Goal: Information Seeking & Learning: Learn about a topic

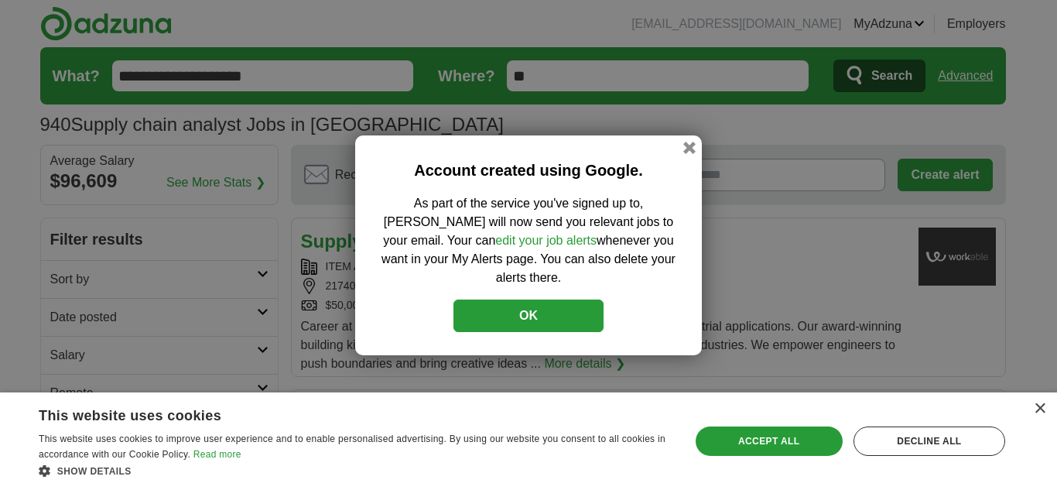
click at [528, 301] on button "OK" at bounding box center [528, 315] width 150 height 32
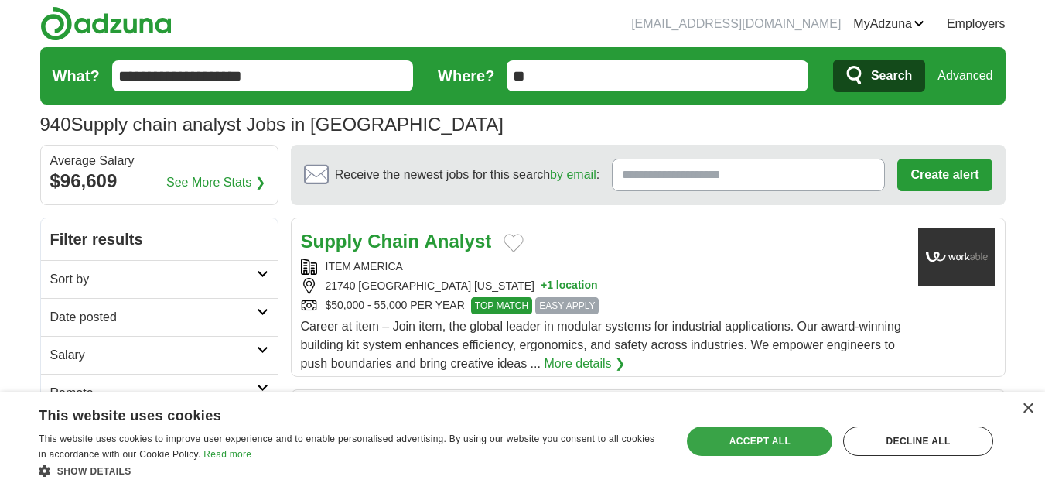
click at [731, 446] on div "Accept all" at bounding box center [759, 440] width 145 height 29
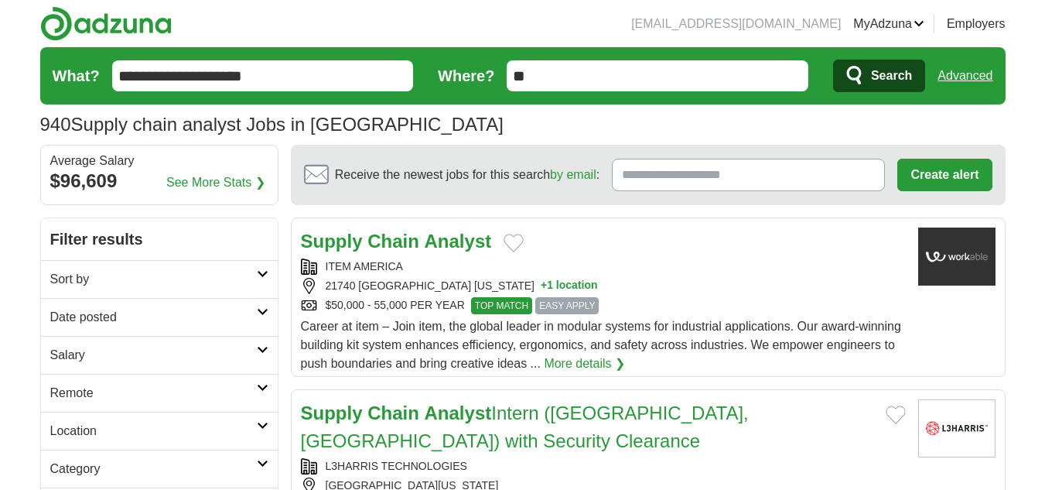
drag, startPoint x: 269, startPoint y: 73, endPoint x: 84, endPoint y: 73, distance: 184.2
click at [84, 73] on form "**********" at bounding box center [523, 75] width 966 height 57
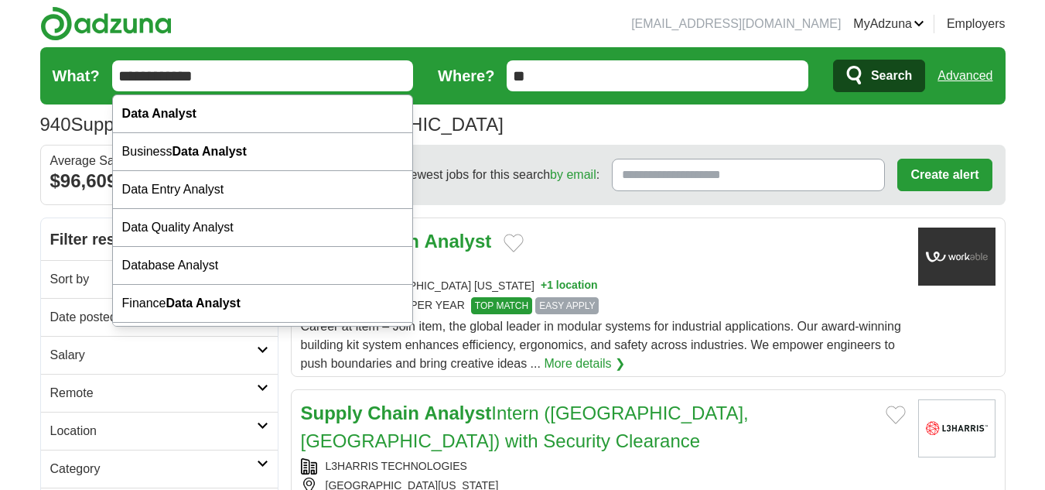
type input "**********"
click at [833, 60] on button "Search" at bounding box center [879, 76] width 92 height 32
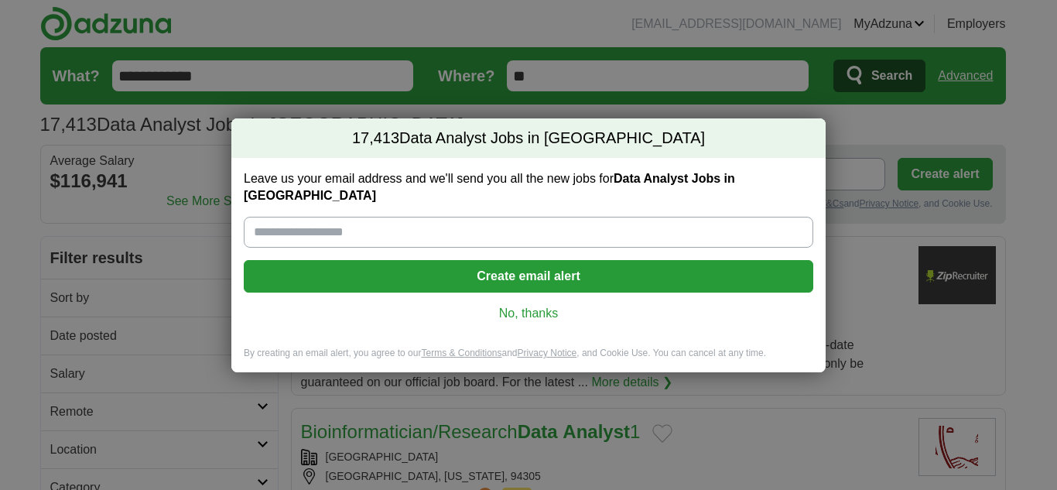
click at [543, 305] on link "No, thanks" at bounding box center [528, 313] width 545 height 17
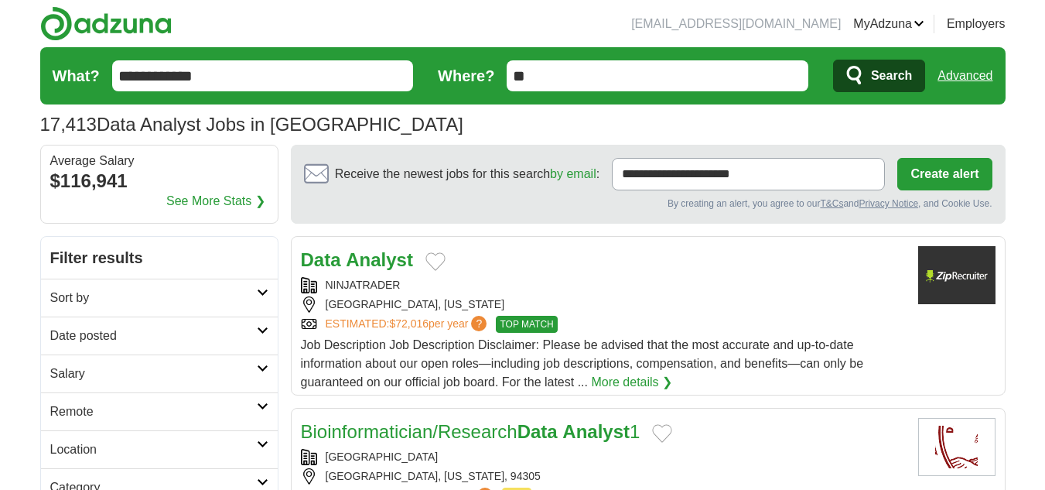
click at [97, 342] on h2 "Date posted" at bounding box center [153, 336] width 207 height 19
click at [89, 371] on link "Last 24 hours" at bounding box center [159, 373] width 218 height 19
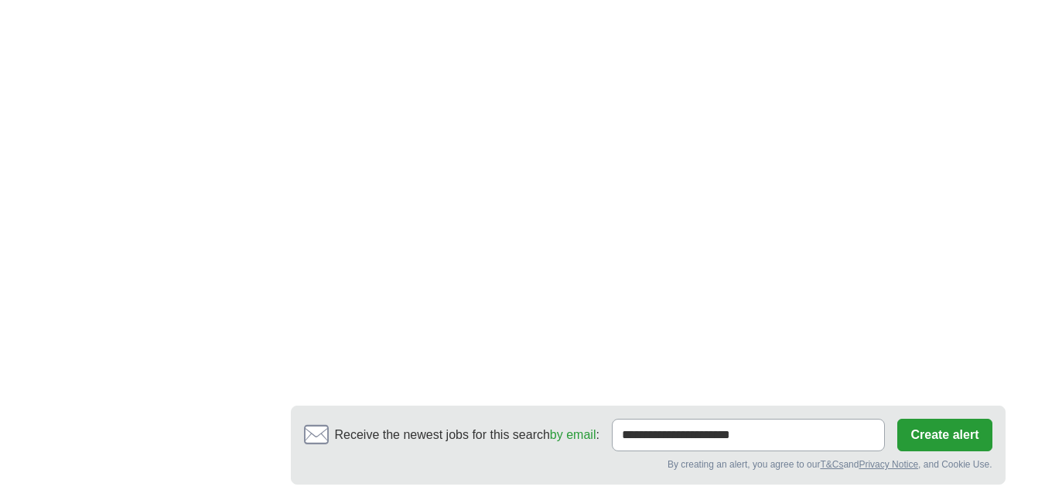
scroll to position [2554, 0]
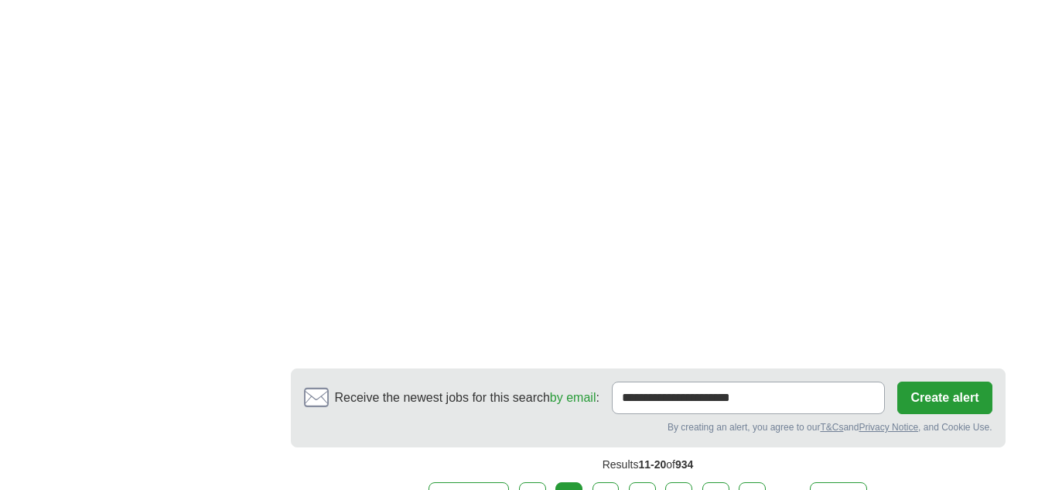
scroll to position [2708, 0]
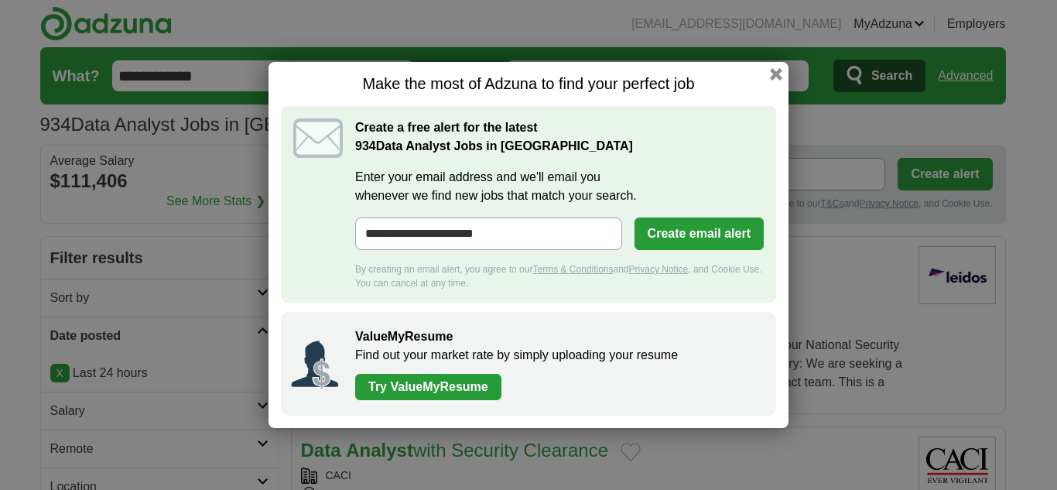
click at [775, 71] on button "button" at bounding box center [776, 74] width 12 height 12
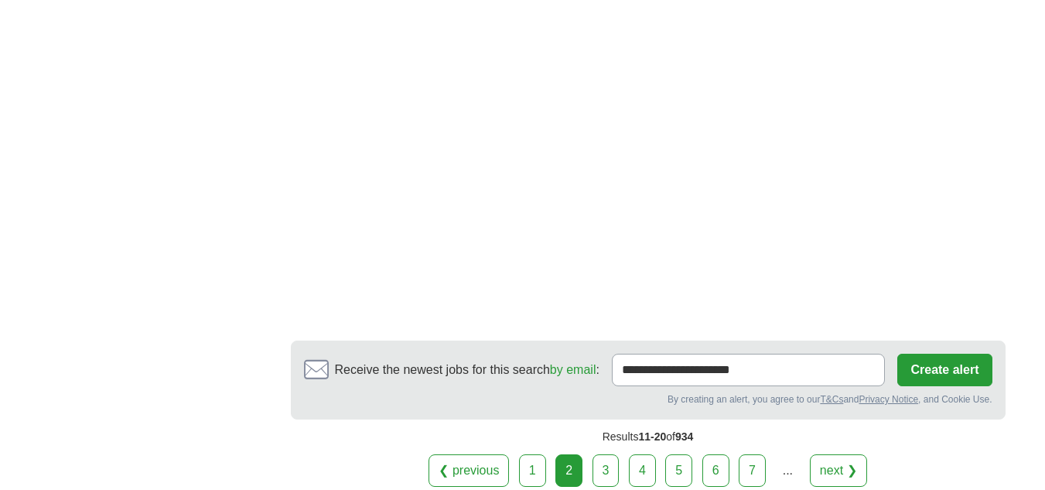
scroll to position [2874, 0]
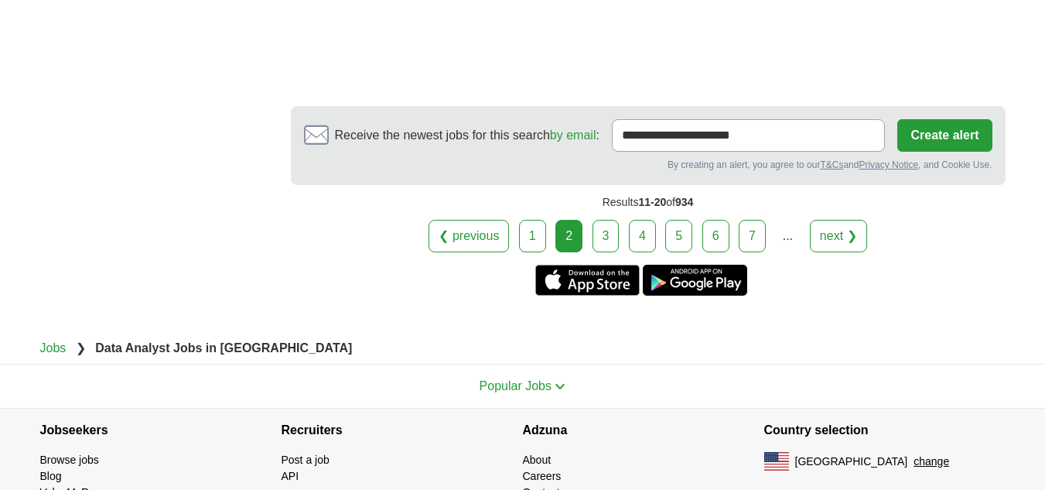
click at [610, 220] on link "3" at bounding box center [606, 236] width 27 height 32
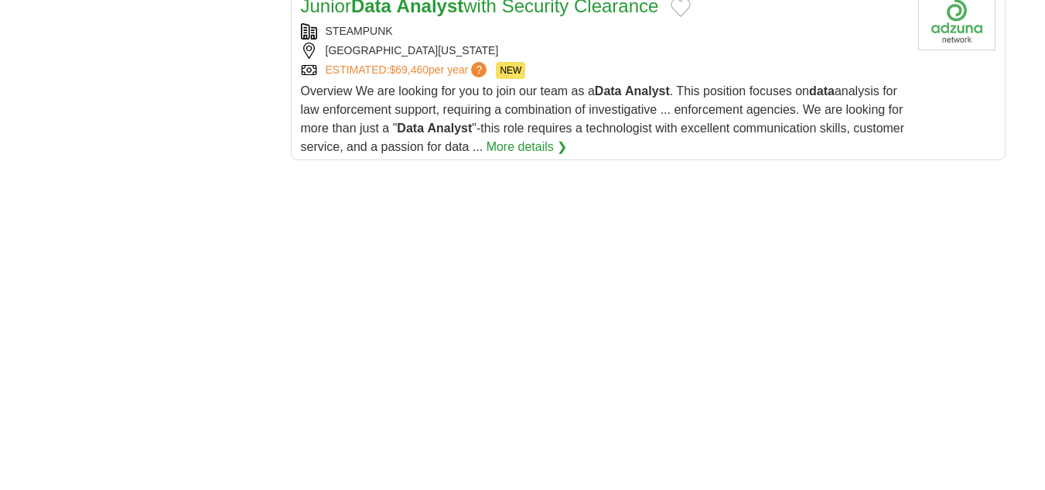
scroll to position [2089, 0]
